Goal: Find specific page/section: Find specific page/section

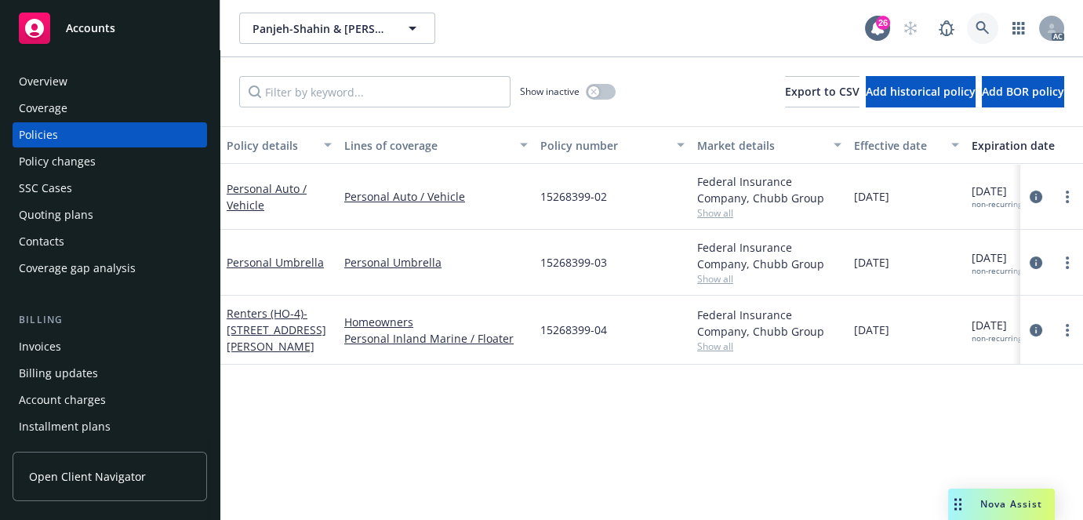
drag, startPoint x: 0, startPoint y: 0, endPoint x: 982, endPoint y: 31, distance: 982.6
click at [982, 31] on icon at bounding box center [983, 28] width 14 height 14
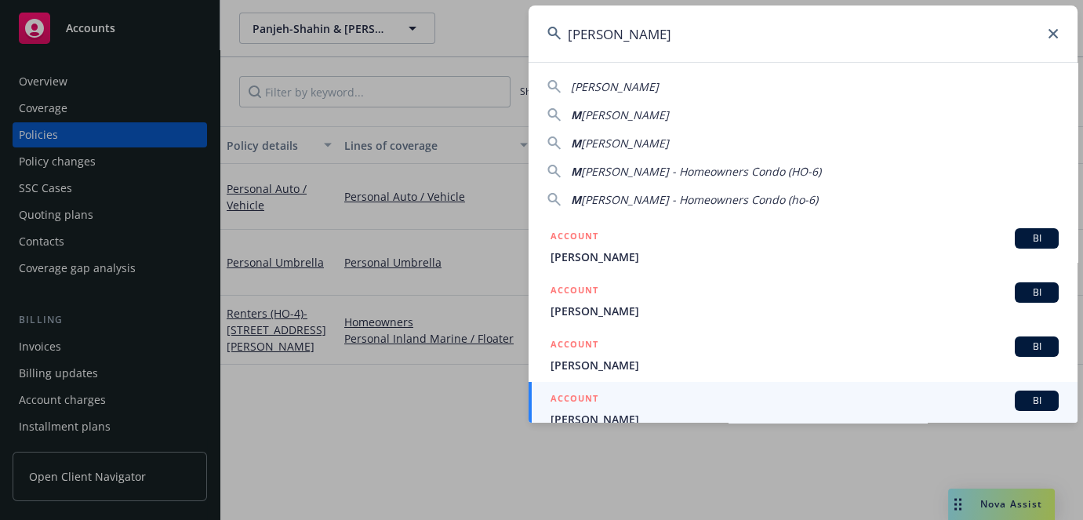
click at [685, 31] on input "[PERSON_NAME]" at bounding box center [803, 33] width 549 height 56
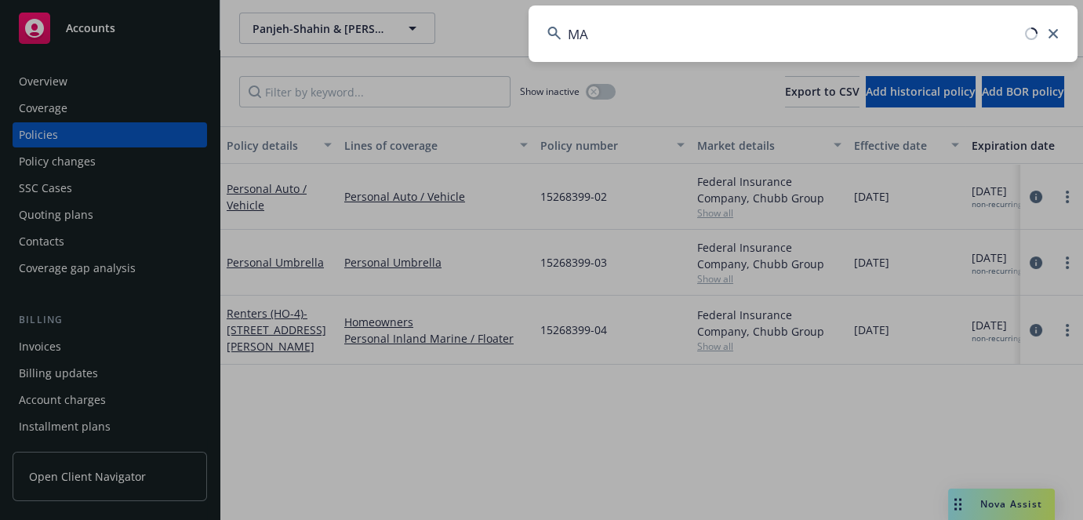
type input "M"
paste input "[PERSON_NAME]"
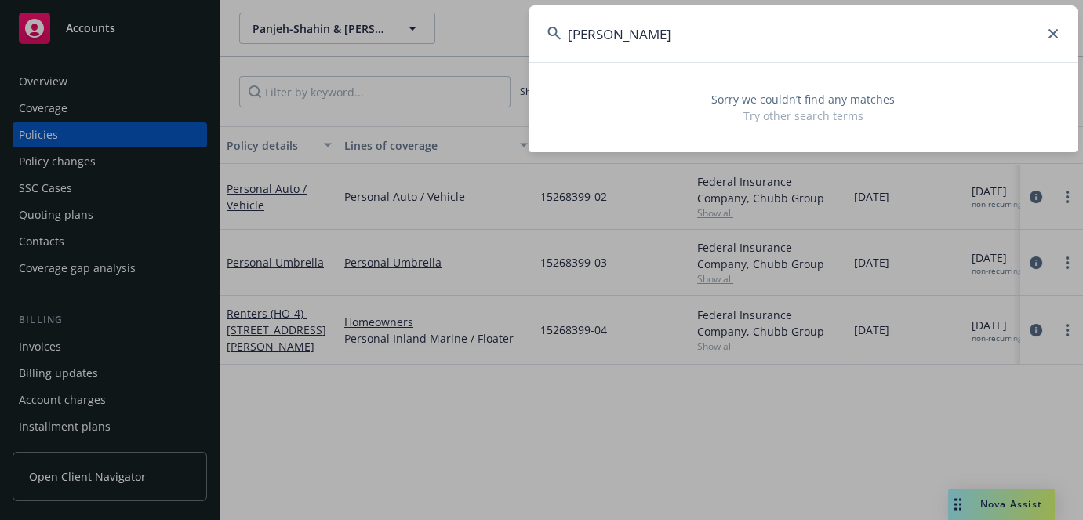
click at [635, 31] on input "[PERSON_NAME]" at bounding box center [803, 33] width 549 height 56
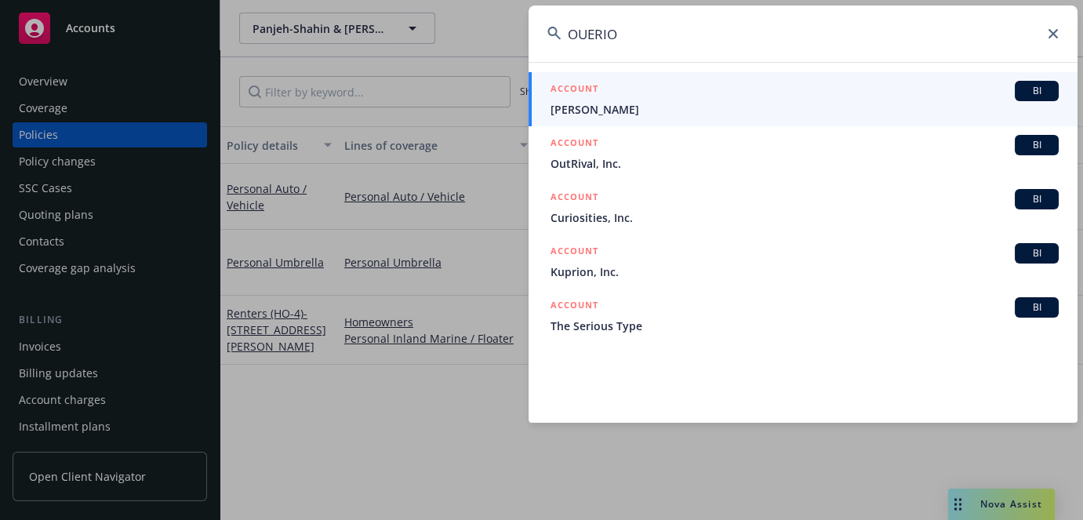
click at [635, 31] on input "OUERIO" at bounding box center [803, 33] width 549 height 56
click at [646, 31] on input "OUERIO" at bounding box center [803, 33] width 549 height 56
paste input "[PERSON_NAME]"
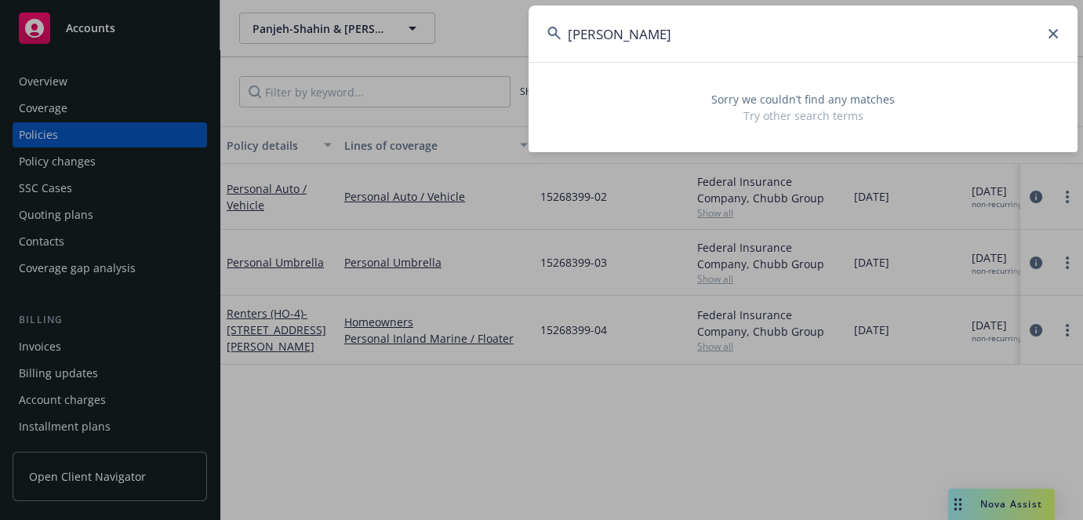
drag, startPoint x: 701, startPoint y: 39, endPoint x: 376, endPoint y: 23, distance: 326.0
click at [376, 23] on div "OUERIO [PERSON_NAME] Sorry we couldn’t find any matches Try other search terms" at bounding box center [541, 260] width 1083 height 520
type input "[PERSON_NAME]"
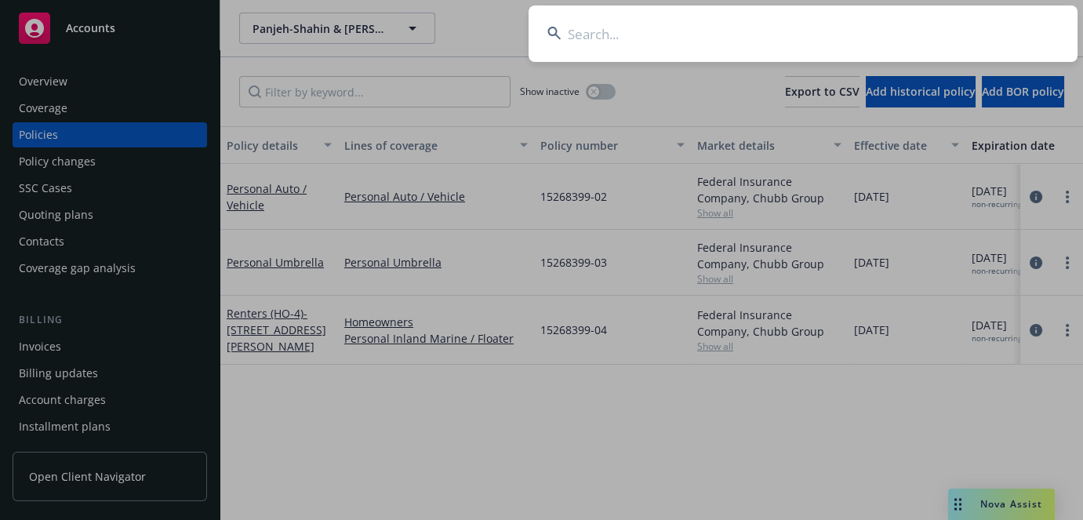
paste input "*UA5I55537"
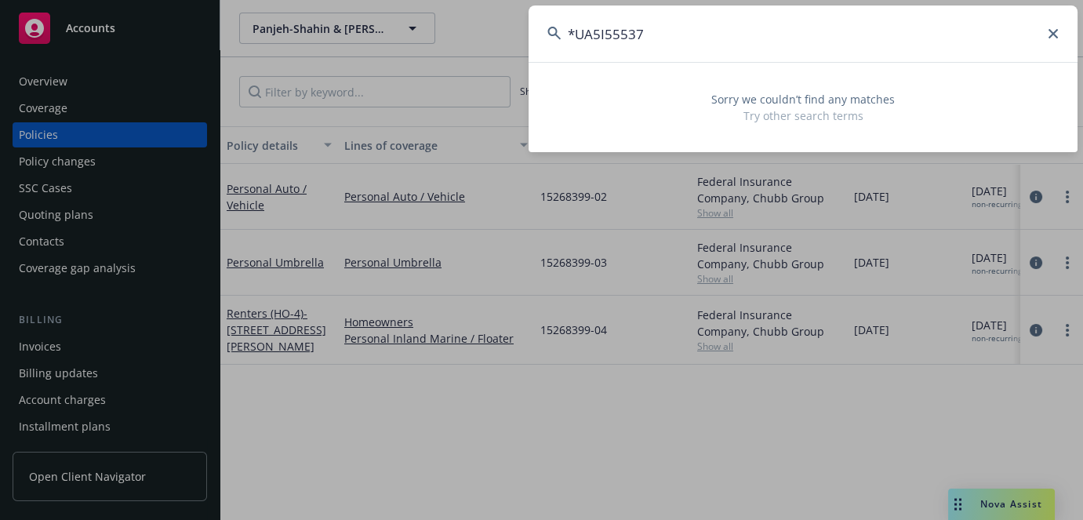
click at [574, 31] on input "*UA5I55537" at bounding box center [803, 33] width 549 height 56
type input "UA5I55537"
